Goal: Transaction & Acquisition: Purchase product/service

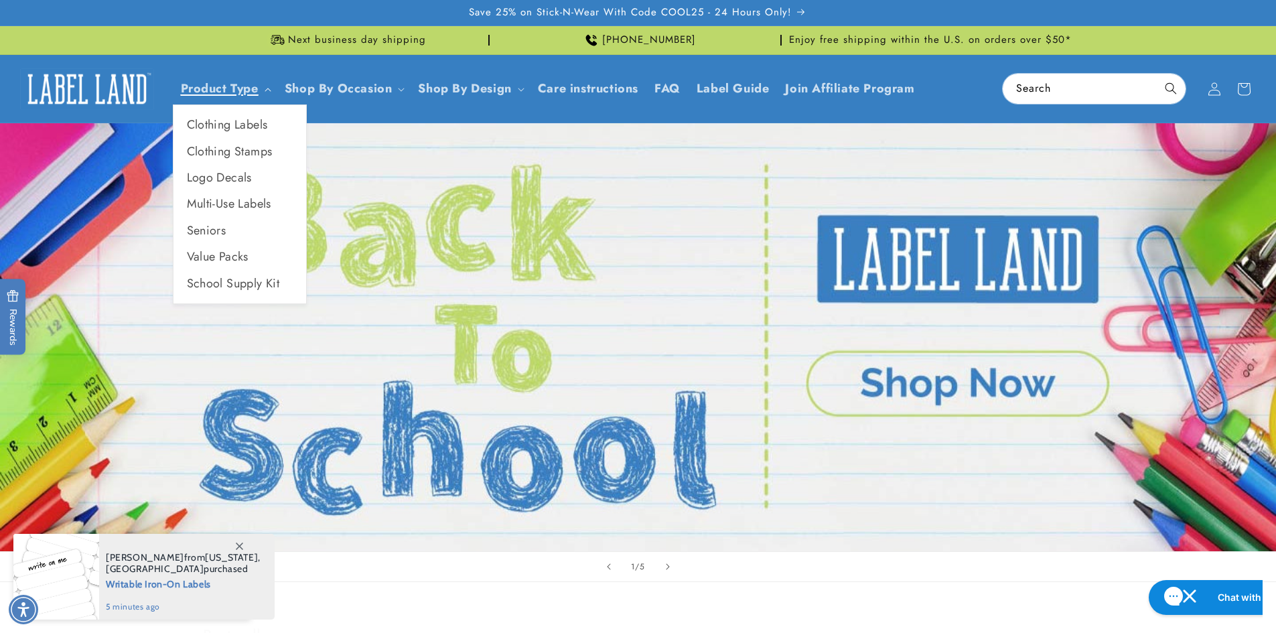
click at [267, 88] on icon at bounding box center [268, 90] width 7 height 4
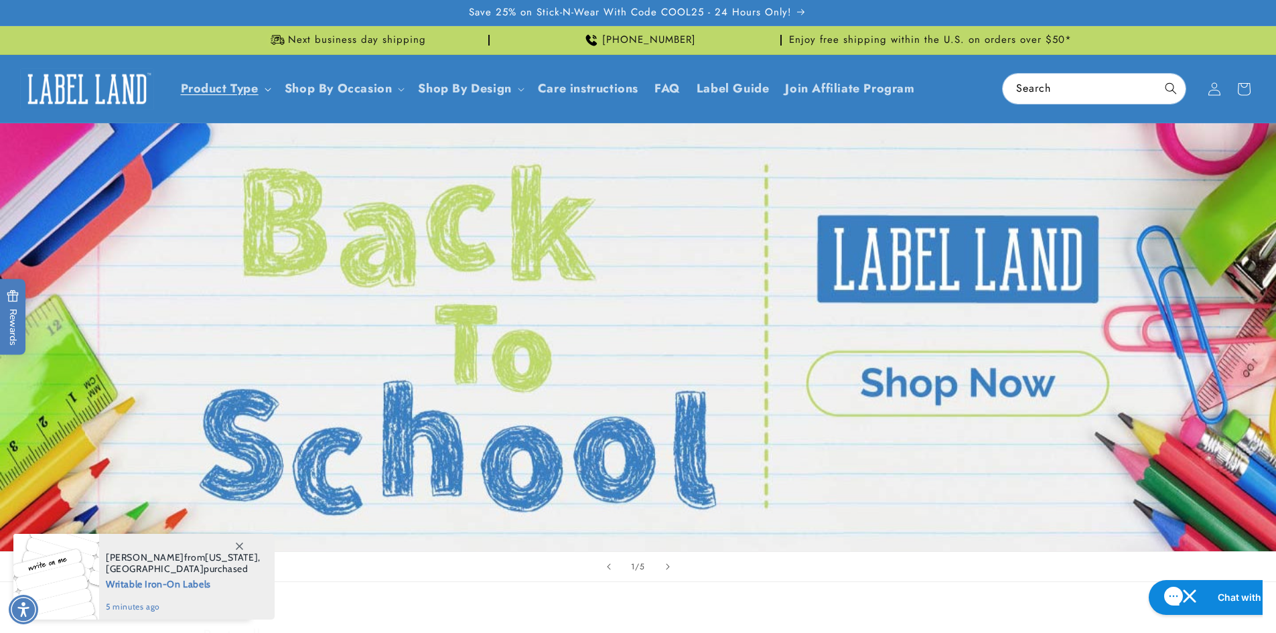
click at [267, 88] on icon at bounding box center [268, 90] width 7 height 4
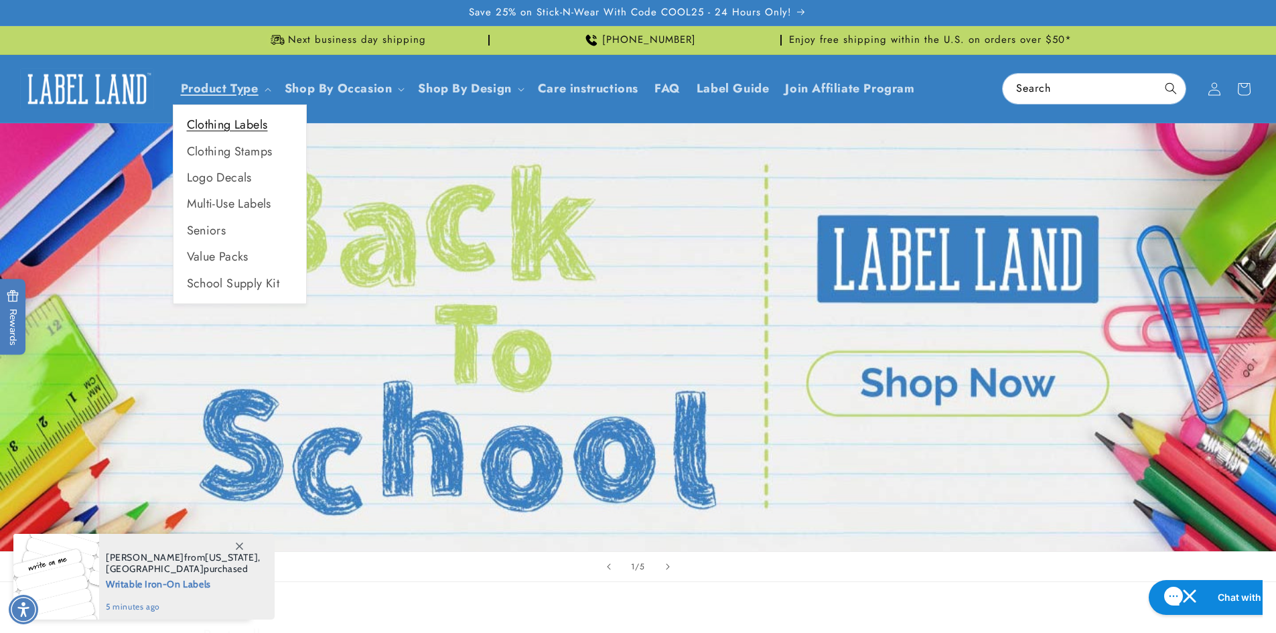
click at [237, 124] on link "Clothing Labels" at bounding box center [239, 125] width 133 height 26
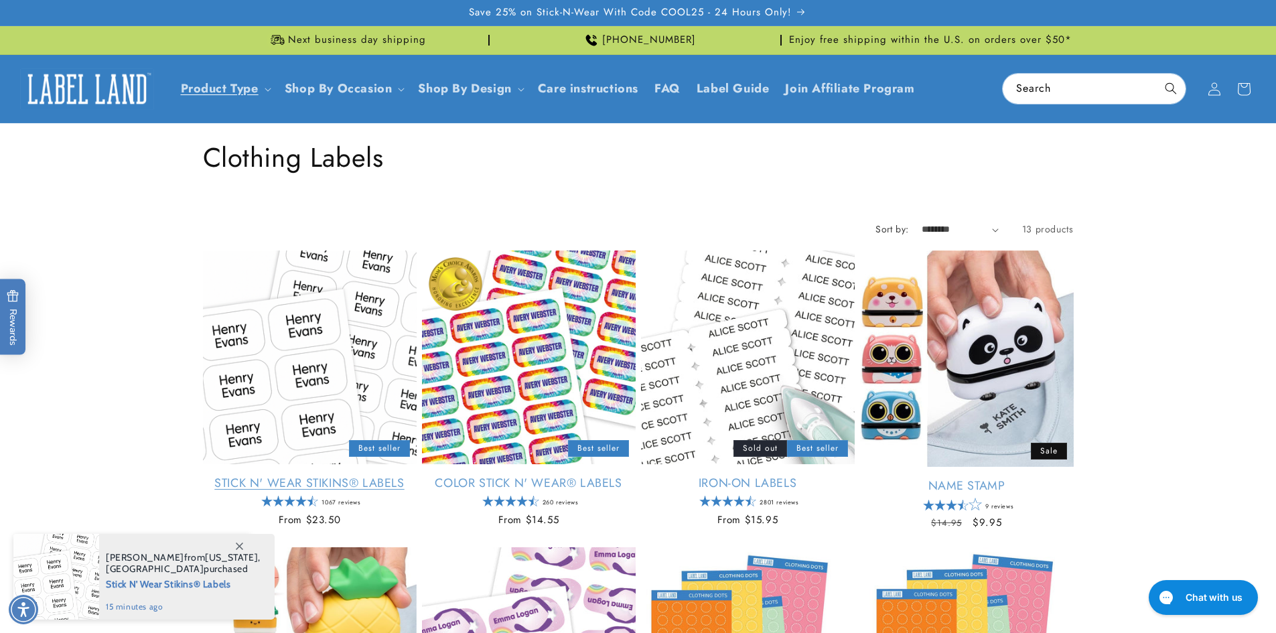
click at [329, 482] on link "Stick N' Wear Stikins® Labels" at bounding box center [310, 483] width 214 height 15
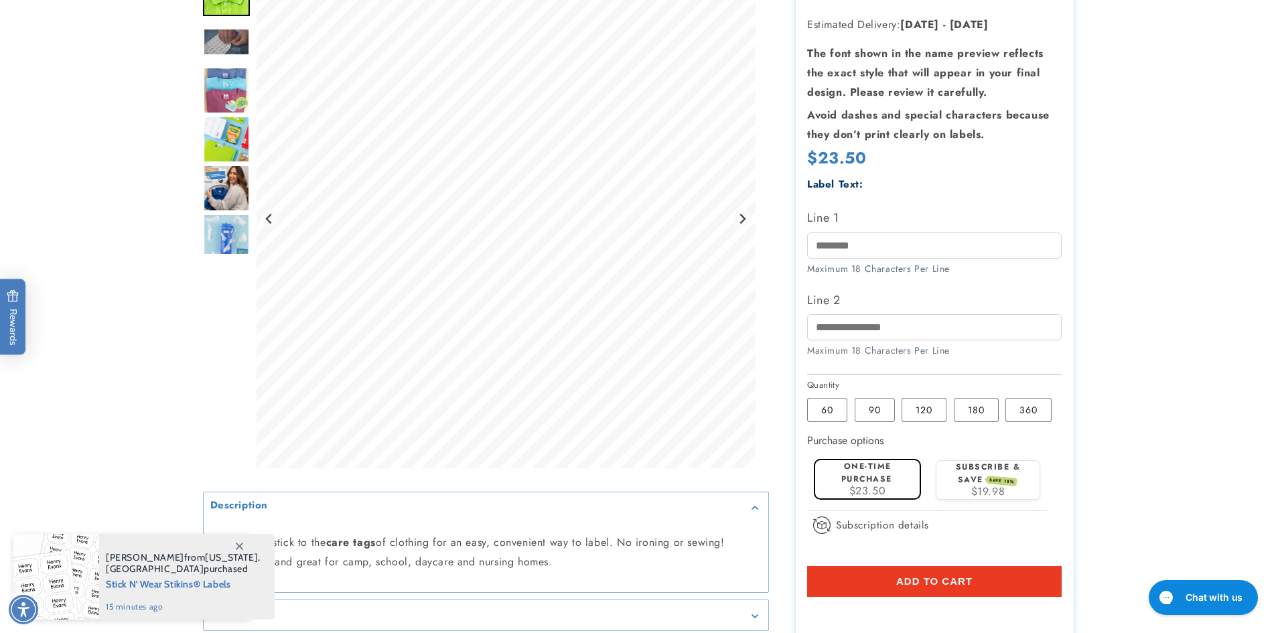
scroll to position [268, 0]
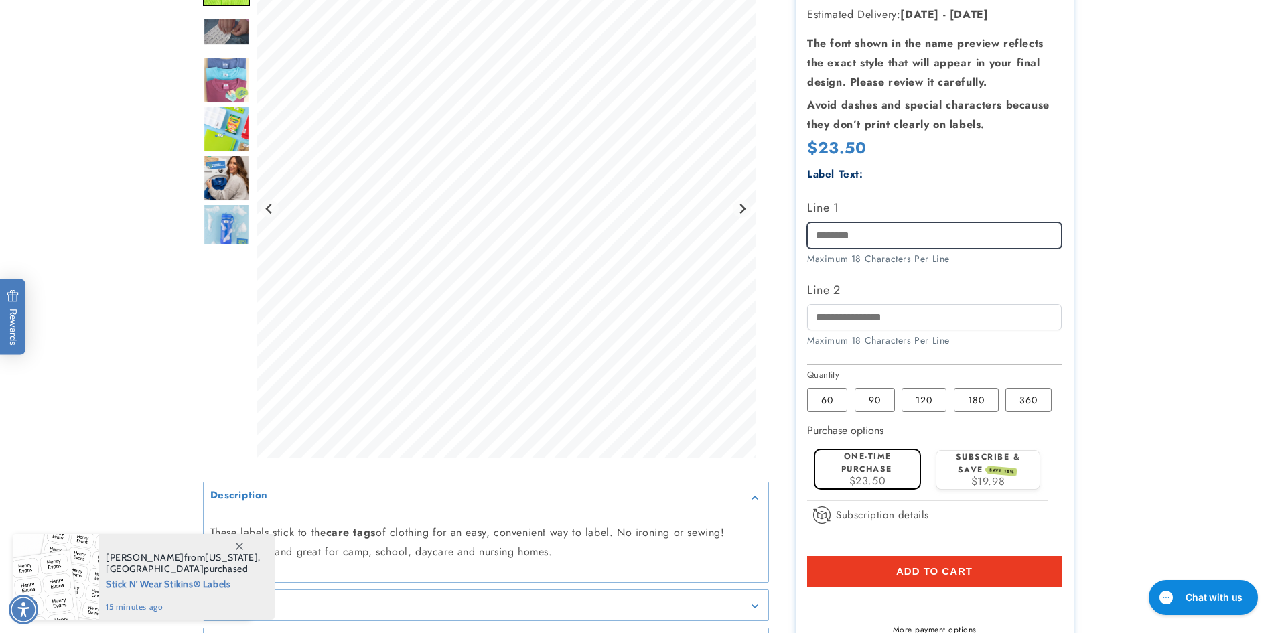
click at [863, 235] on input "Line 1" at bounding box center [934, 235] width 255 height 26
type input "*******"
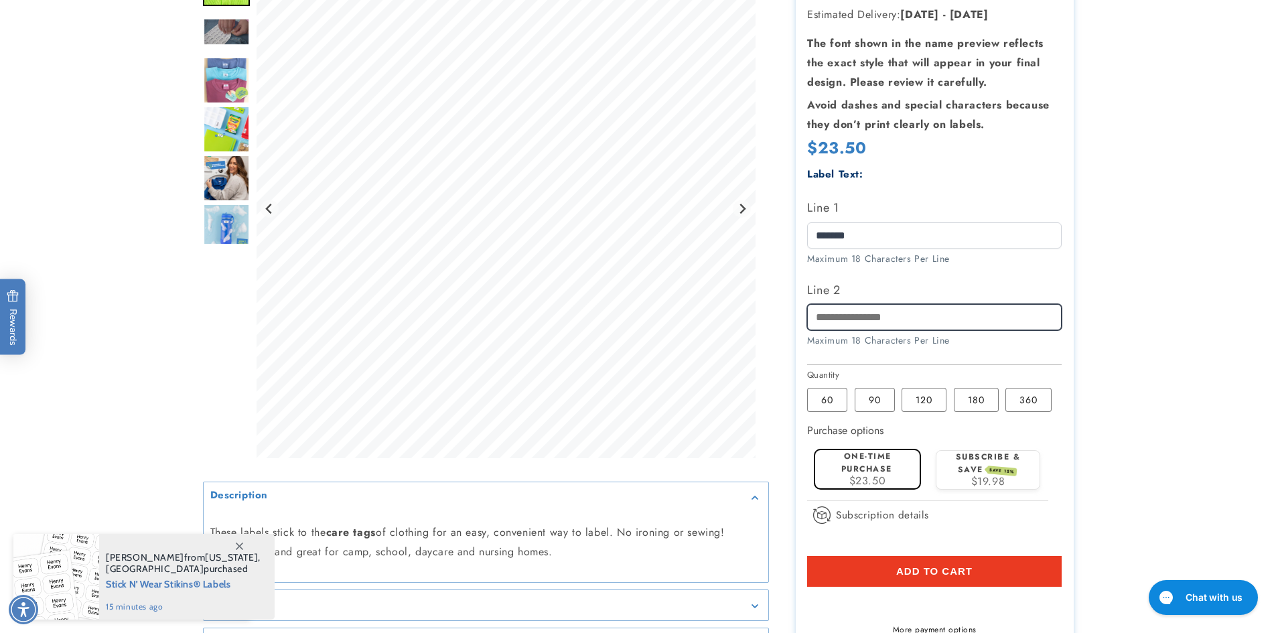
drag, startPoint x: 864, startPoint y: 315, endPoint x: 867, endPoint y: 305, distance: 11.0
click at [864, 315] on input "Line 2" at bounding box center [934, 317] width 255 height 26
type input "**********"
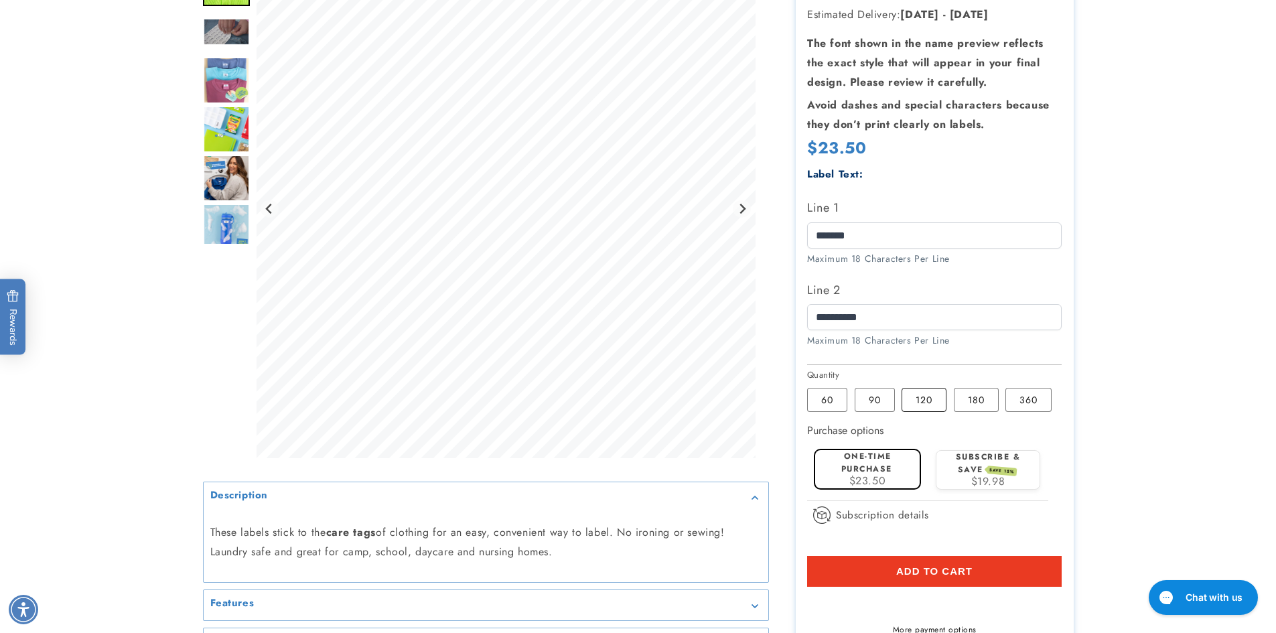
click at [920, 403] on label "120 Variant sold out or unavailable" at bounding box center [923, 400] width 45 height 24
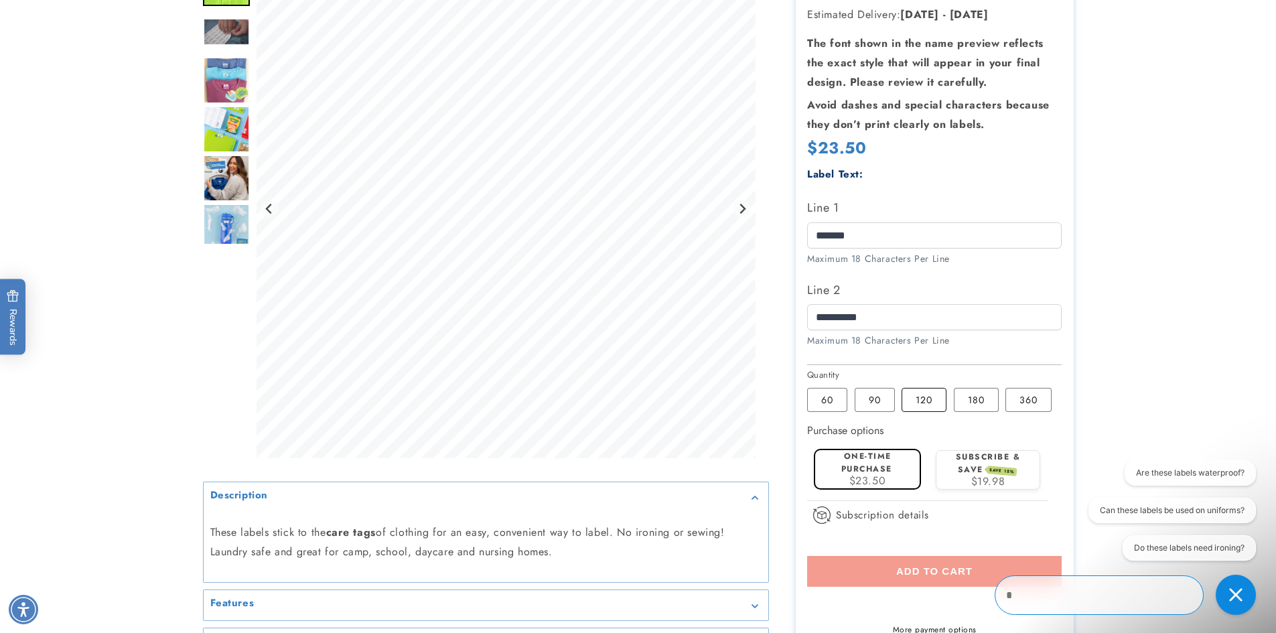
scroll to position [0, 0]
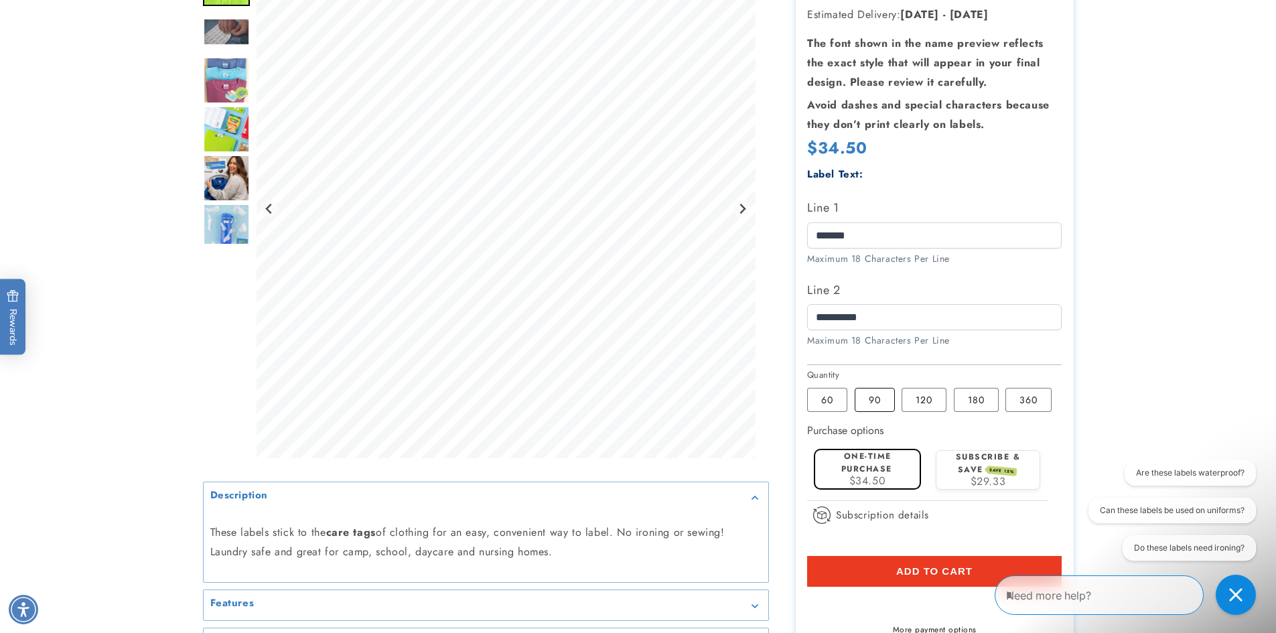
click at [877, 401] on label "90 Variant sold out or unavailable" at bounding box center [875, 400] width 40 height 24
